Goal: Information Seeking & Learning: Find specific fact

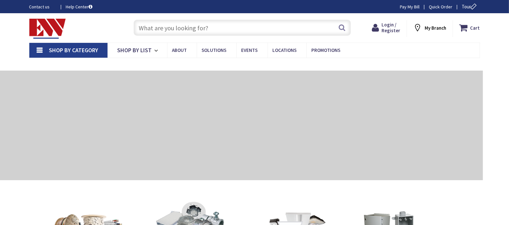
type input "[GEOGRAPHIC_DATA], [GEOGRAPHIC_DATA]"
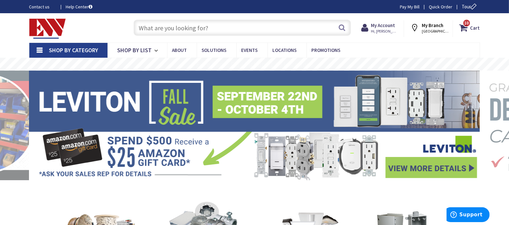
click at [243, 24] on input "text" at bounding box center [241, 28] width 217 height 16
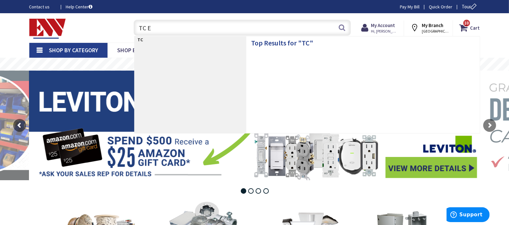
type input "TC ER"
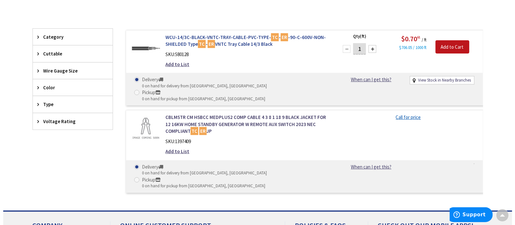
scroll to position [162, 0]
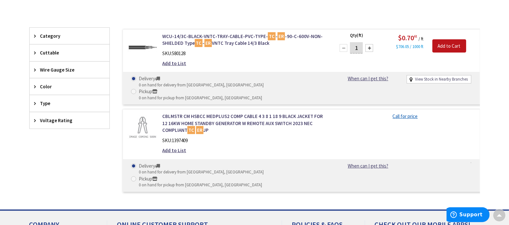
click at [449, 80] on link "View Stock in Nearby Branches" at bounding box center [441, 79] width 53 height 6
select select "data-availability"
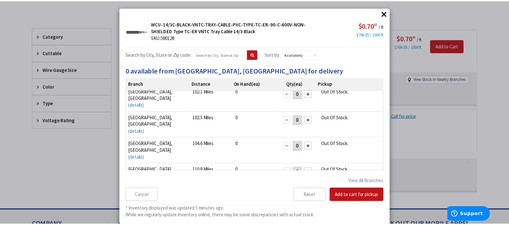
scroll to position [0, 0]
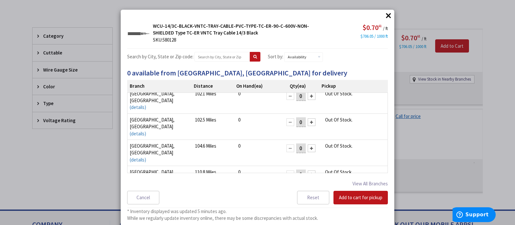
click at [388, 15] on button "×" at bounding box center [388, 16] width 10 height 10
